Goal: Transaction & Acquisition: Purchase product/service

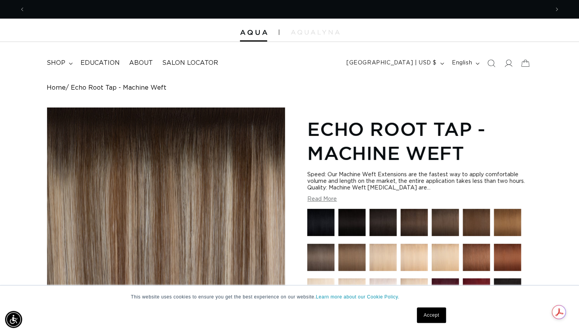
scroll to position [0, 523]
click at [435, 321] on link "Accept" at bounding box center [431, 316] width 29 height 16
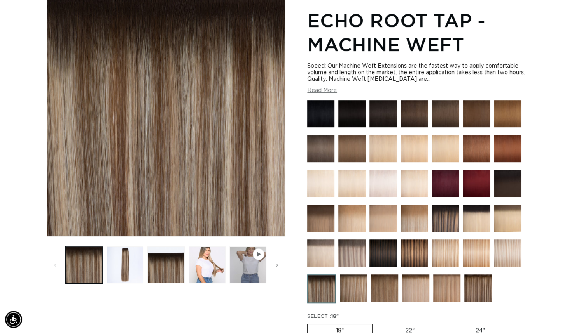
scroll to position [0, 0]
click at [446, 219] on img at bounding box center [444, 218] width 27 height 27
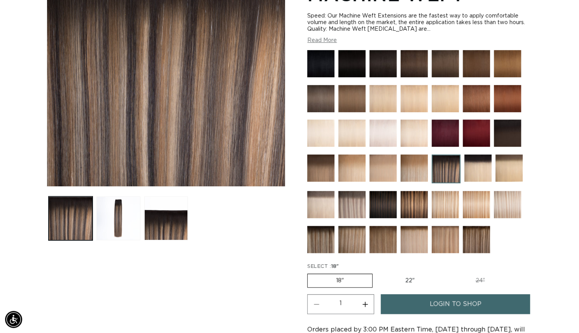
scroll to position [0, 523]
click at [117, 223] on button "Load image 2 in gallery view" at bounding box center [118, 219] width 44 height 44
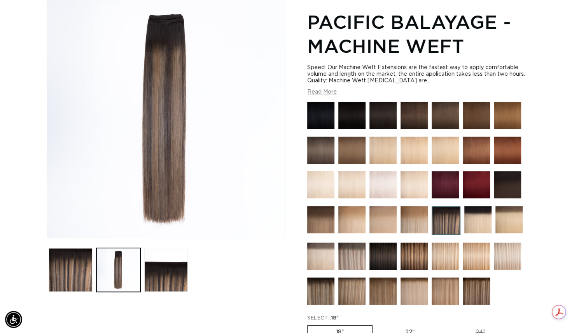
scroll to position [0, 0]
click at [467, 289] on img at bounding box center [476, 291] width 27 height 27
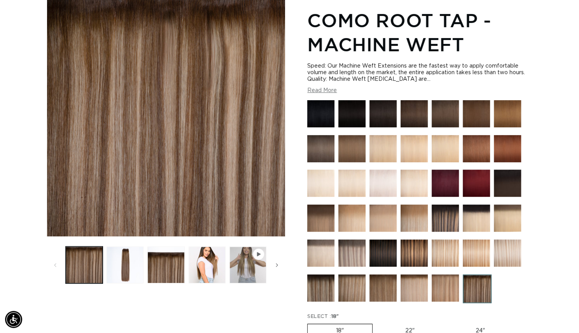
scroll to position [0, 523]
click at [348, 254] on img at bounding box center [351, 253] width 27 height 27
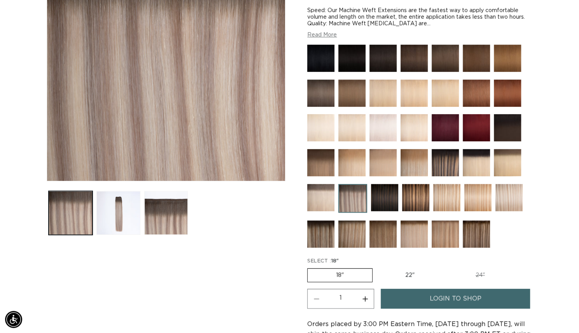
scroll to position [0, 523]
click at [419, 201] on img at bounding box center [415, 197] width 27 height 27
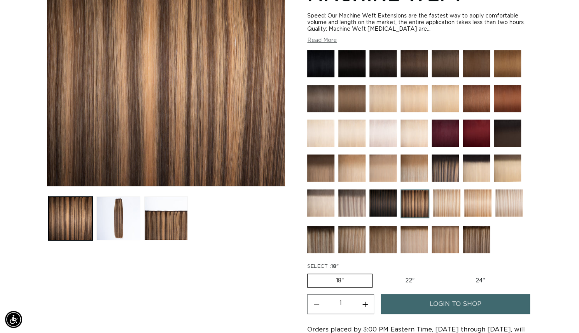
scroll to position [0, 523]
click at [322, 238] on img at bounding box center [320, 239] width 27 height 27
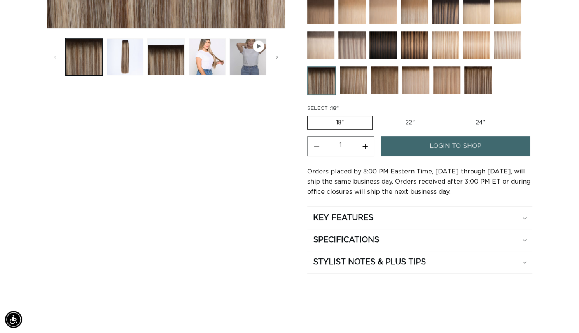
click at [406, 122] on label "22" Variant sold out or unavailable" at bounding box center [410, 122] width 66 height 13
click at [377, 115] on input "22" Variant sold out or unavailable" at bounding box center [376, 114] width 0 height 0
radio input "true"
click at [424, 143] on link "login to shop" at bounding box center [455, 146] width 149 height 20
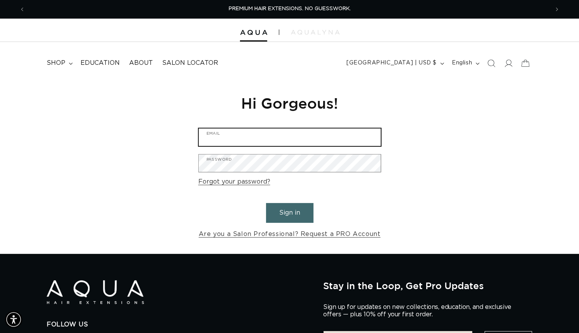
type input "Slerickson0513@gmail.com"
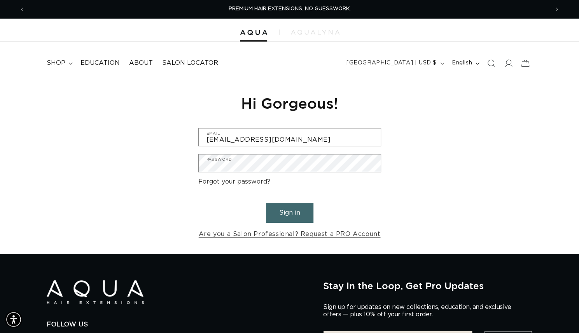
click at [291, 218] on button "Sign in" at bounding box center [289, 213] width 47 height 20
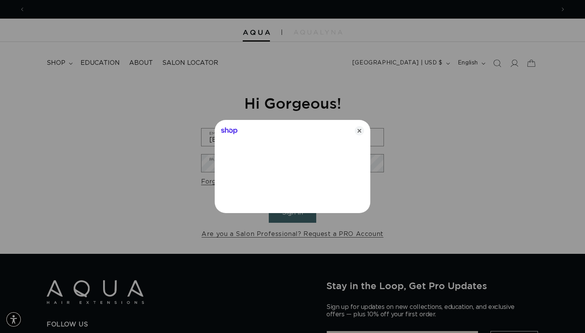
scroll to position [0, 529]
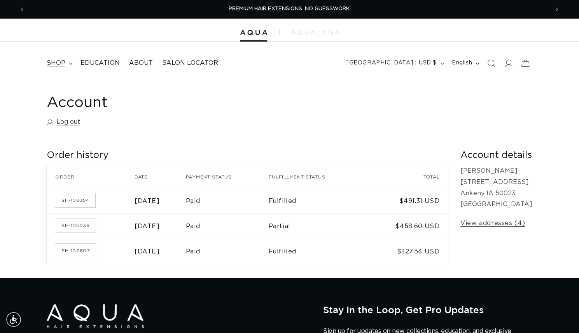
click at [62, 61] on span "shop" at bounding box center [56, 63] width 19 height 8
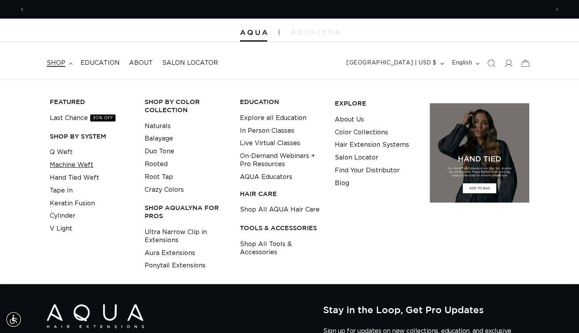
scroll to position [0, 523]
click at [77, 162] on link "Machine Weft" at bounding box center [72, 165] width 44 height 13
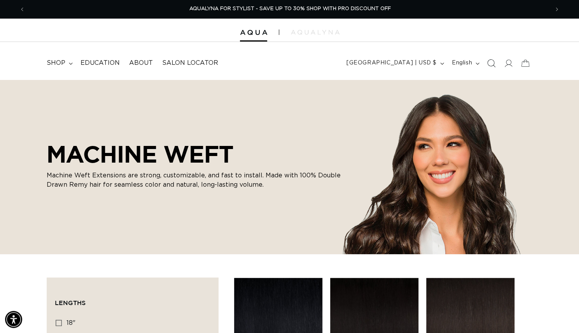
click at [494, 66] on icon "Search" at bounding box center [491, 63] width 8 height 8
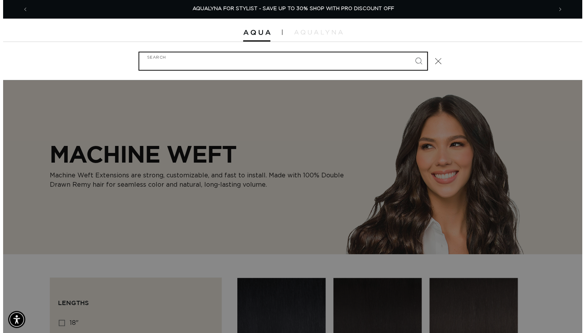
scroll to position [0, 1059]
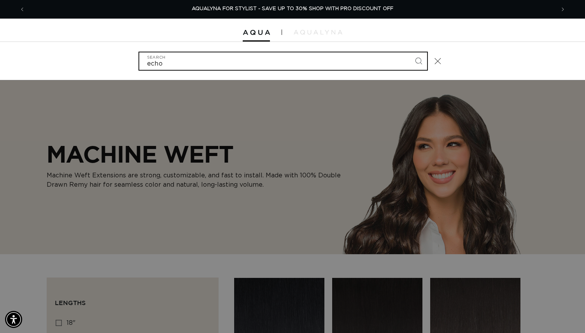
type input "echo"
click at [410, 52] on button "Search" at bounding box center [418, 60] width 17 height 17
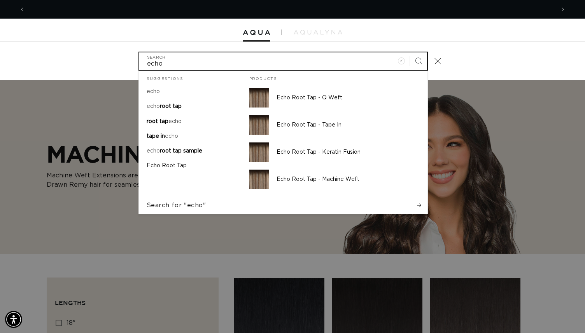
scroll to position [0, 0]
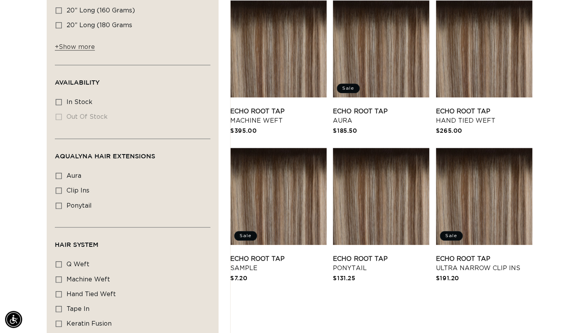
scroll to position [368, 0]
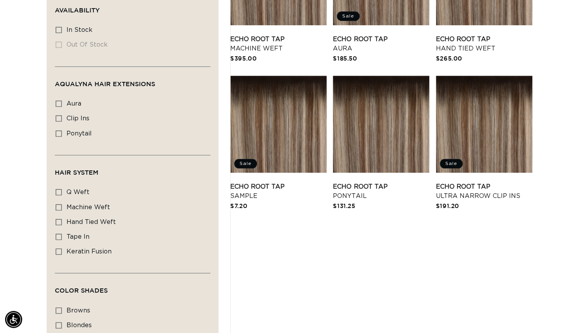
drag, startPoint x: 581, startPoint y: 42, endPoint x: 584, endPoint y: 121, distance: 78.6
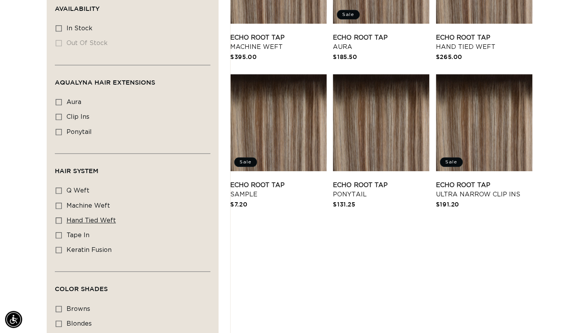
scroll to position [0, 1047]
click at [58, 203] on icon at bounding box center [59, 206] width 6 height 6
click at [58, 203] on input "machine weft machine weft (1 product)" at bounding box center [59, 206] width 6 height 6
checkbox input "true"
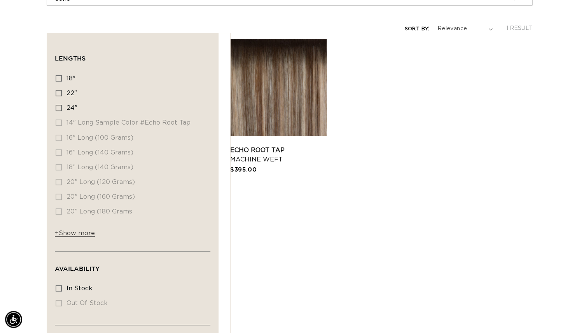
scroll to position [0, 1047]
click at [297, 146] on link "Echo Root Tap Machine Weft" at bounding box center [278, 155] width 96 height 19
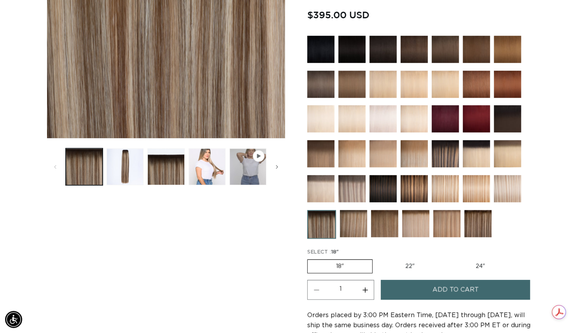
scroll to position [0, 523]
click at [416, 263] on label "22" Variant sold out or unavailable" at bounding box center [410, 266] width 66 height 13
click at [377, 258] on input "22" Variant sold out or unavailable" at bounding box center [376, 258] width 0 height 0
radio input "true"
click at [467, 294] on span "Add to cart" at bounding box center [455, 290] width 46 height 20
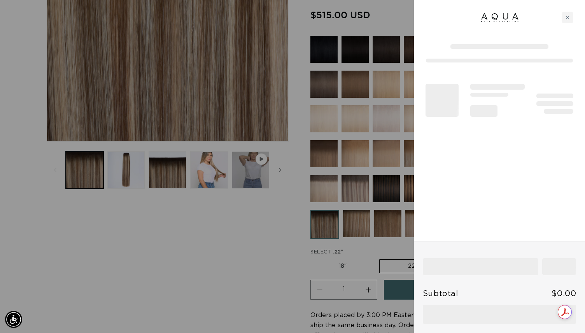
scroll to position [0, 529]
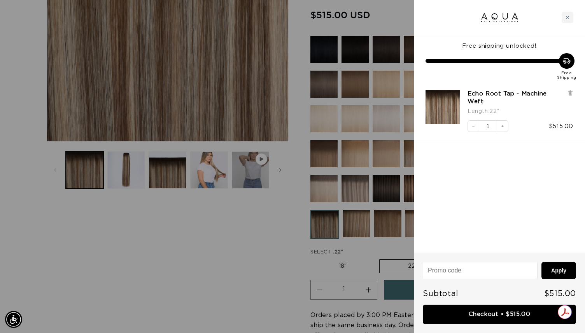
click at [473, 265] on input at bounding box center [480, 271] width 114 height 16
type input "CHECK20"
click at [566, 270] on button "Apply" at bounding box center [558, 270] width 35 height 17
click at [484, 271] on input at bounding box center [480, 271] width 114 height 16
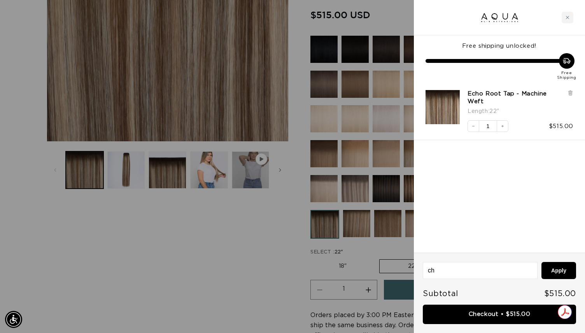
type input "c"
type input "CHECK20"
click at [541, 262] on button "Apply" at bounding box center [558, 270] width 35 height 17
type input "[DATE]"
click at [560, 272] on button "Apply" at bounding box center [558, 270] width 35 height 17
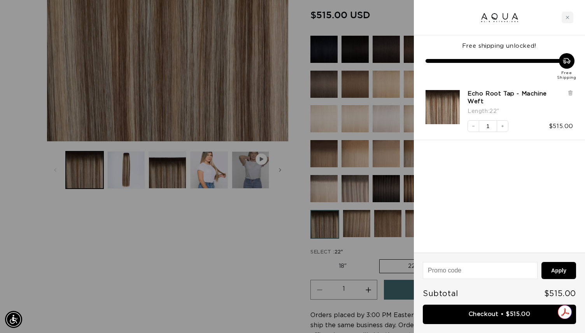
click at [511, 278] on input at bounding box center [480, 271] width 114 height 16
type input "CHECKMATE15"
click at [564, 274] on button "Apply" at bounding box center [558, 270] width 35 height 17
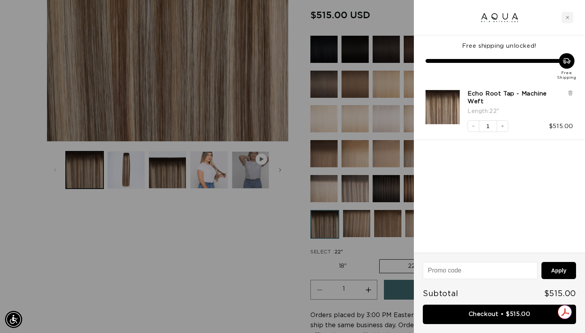
click at [505, 270] on input at bounding box center [480, 271] width 114 height 16
type input "WelcomeAQUA"
click at [558, 270] on button "Apply" at bounding box center [558, 270] width 35 height 17
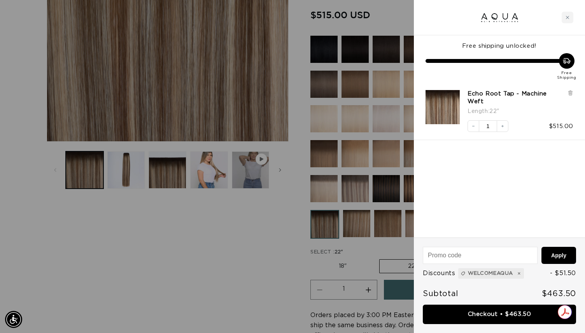
scroll to position [0, 1059]
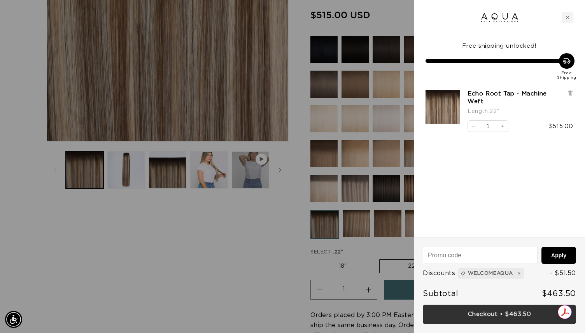
click at [483, 314] on link "Checkout • $463.50" at bounding box center [499, 315] width 153 height 20
